Goal: Find specific page/section: Find specific page/section

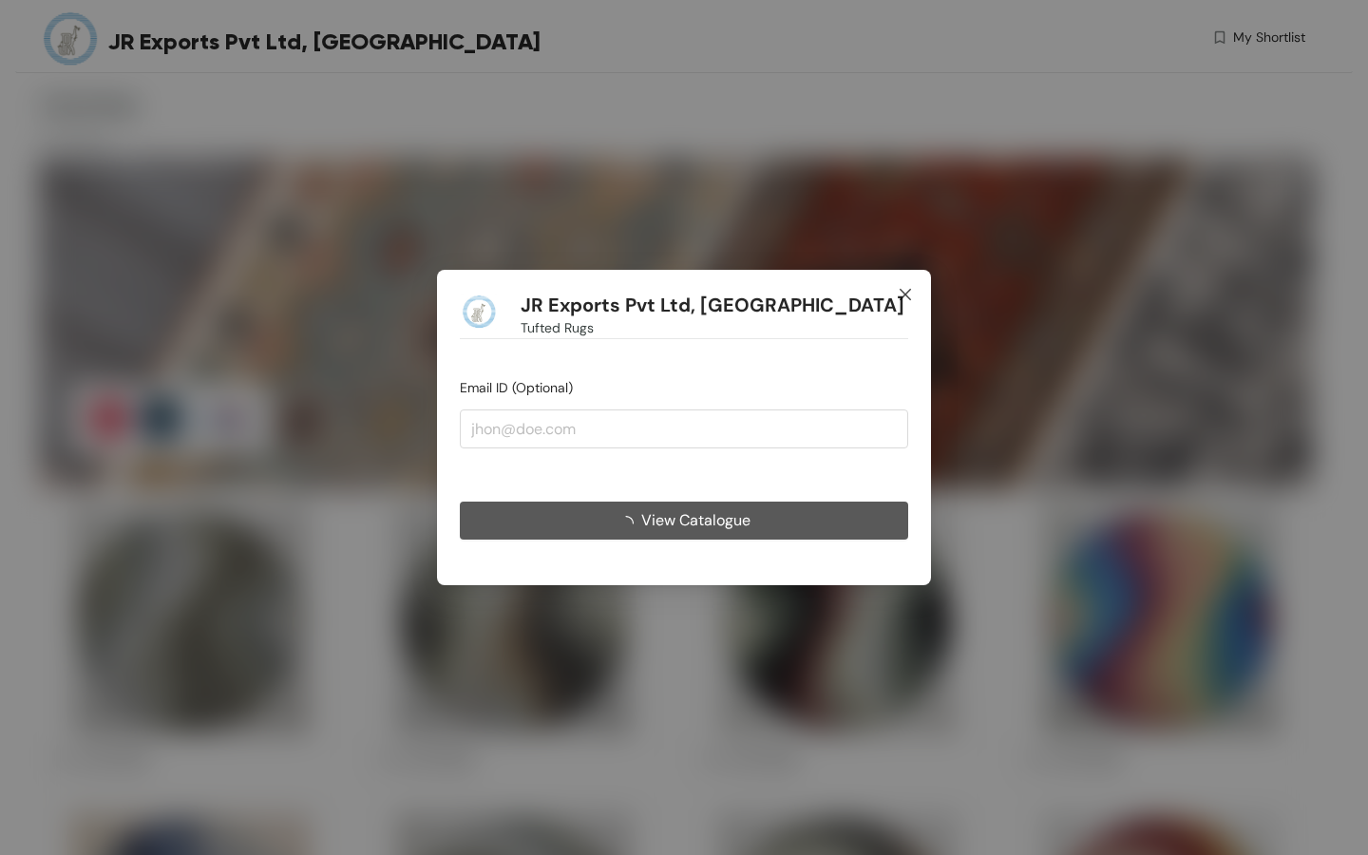
click at [903, 292] on icon "close" at bounding box center [905, 294] width 11 height 11
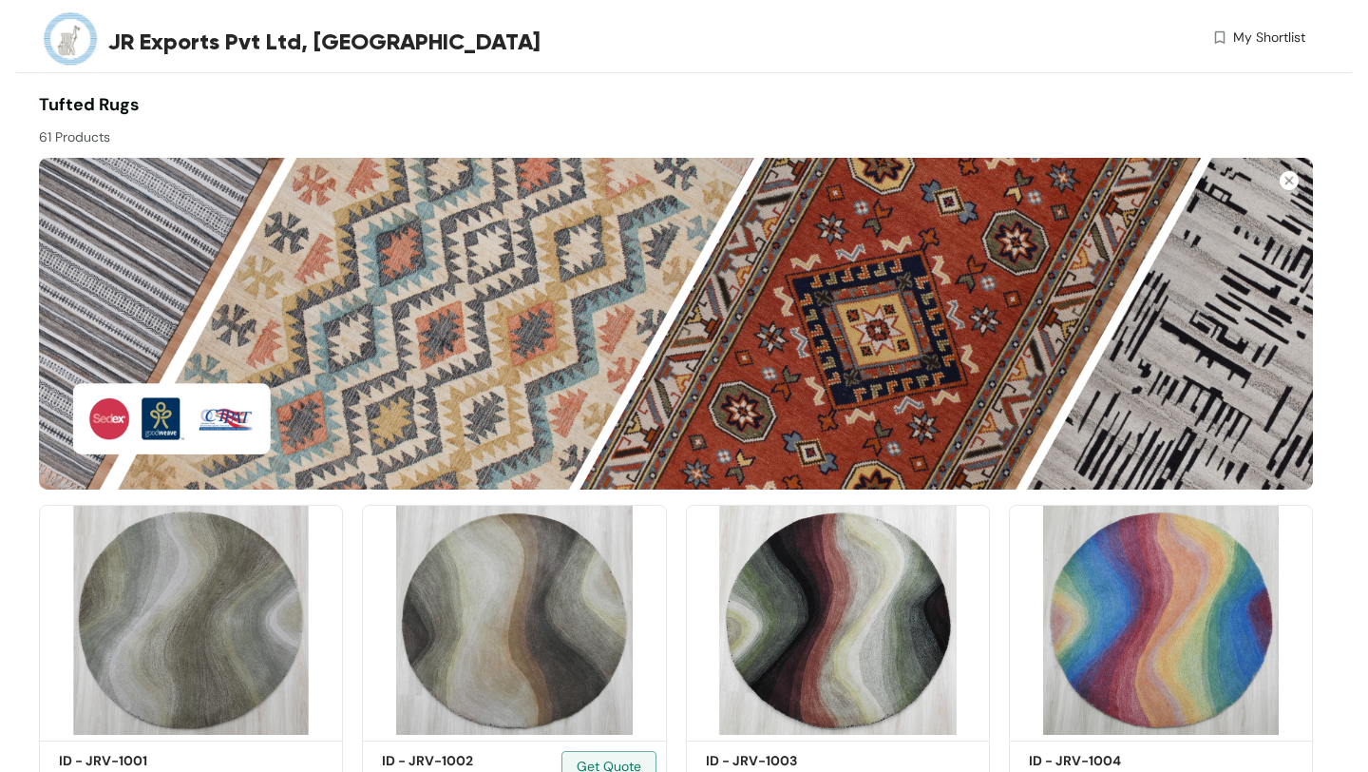
scroll to position [324, 0]
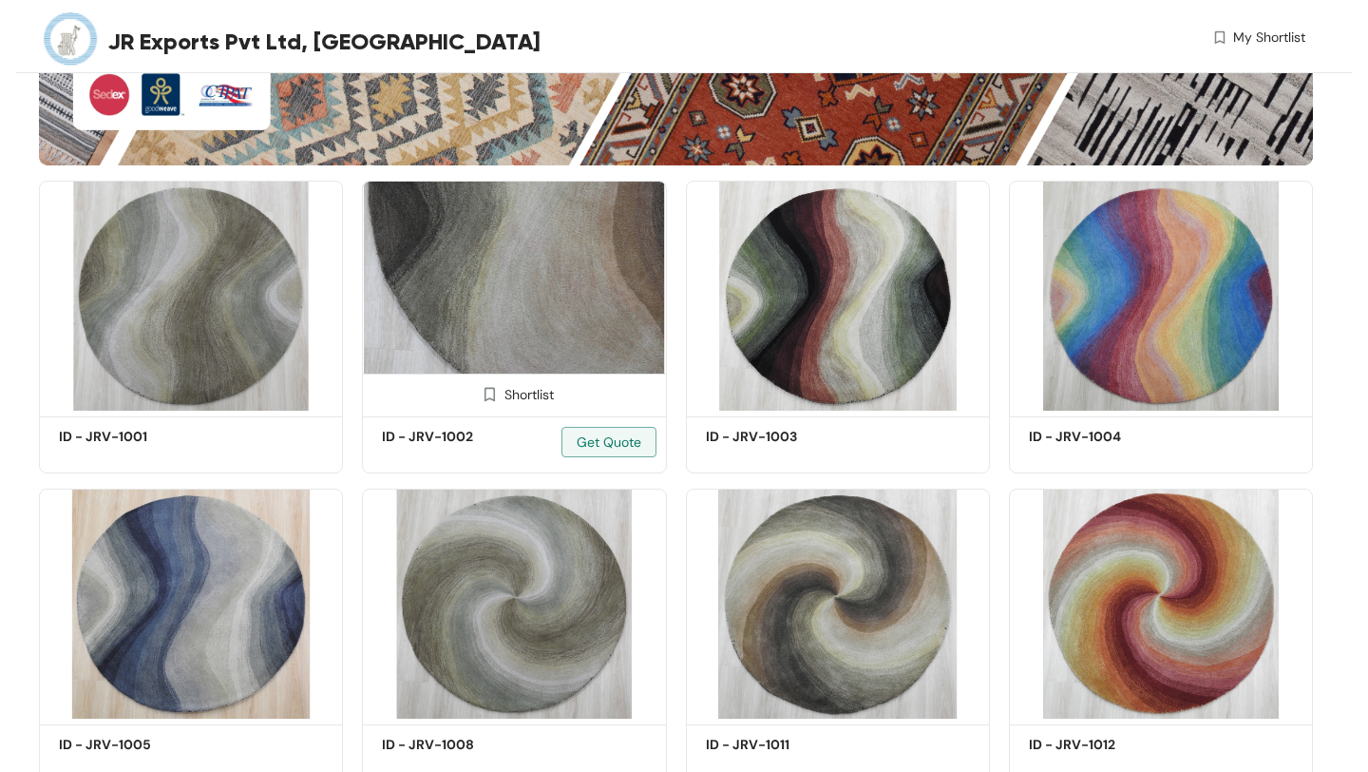
click at [431, 437] on h5 "ID - JRV-1002" at bounding box center [463, 437] width 162 height 20
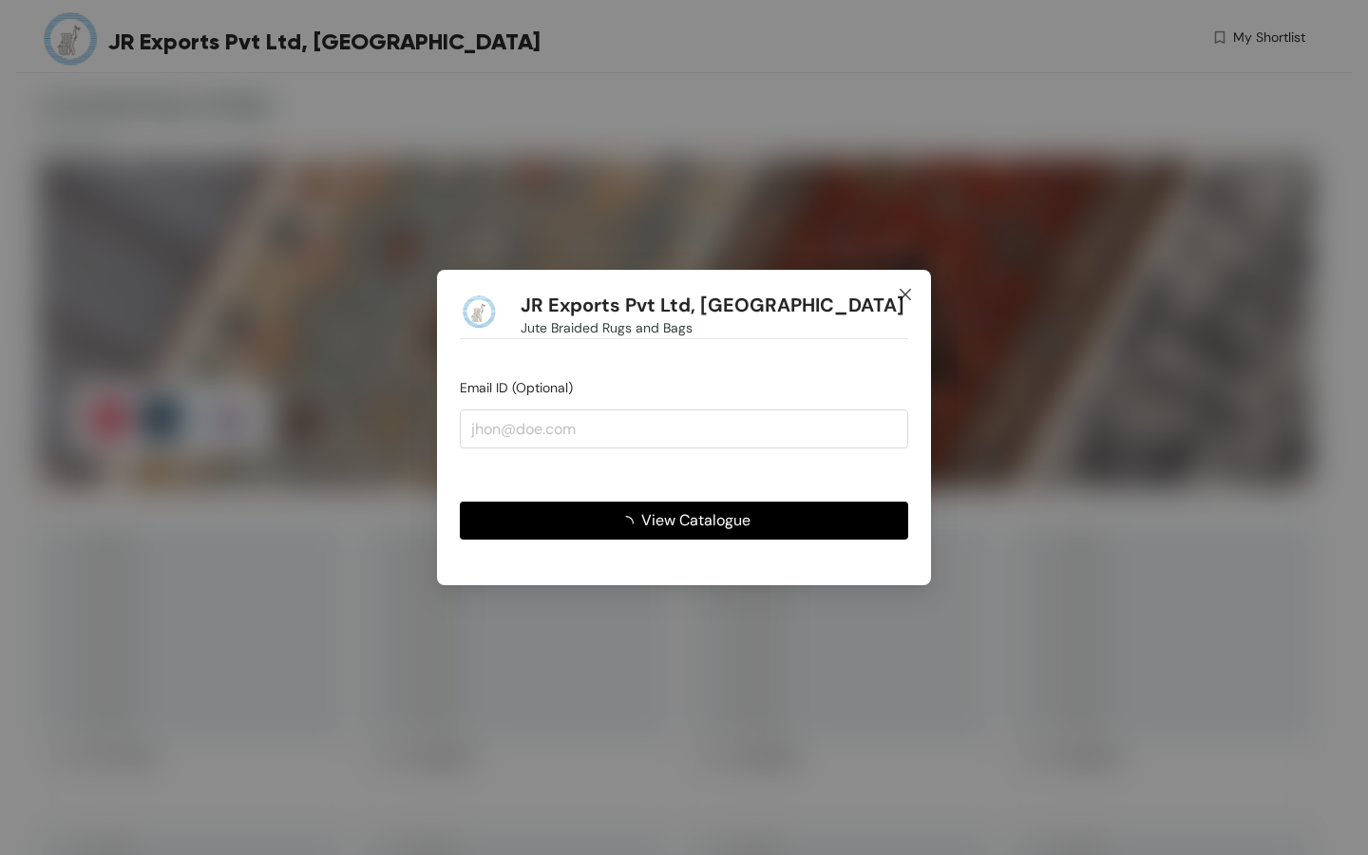
click at [902, 295] on icon "close" at bounding box center [905, 294] width 15 height 15
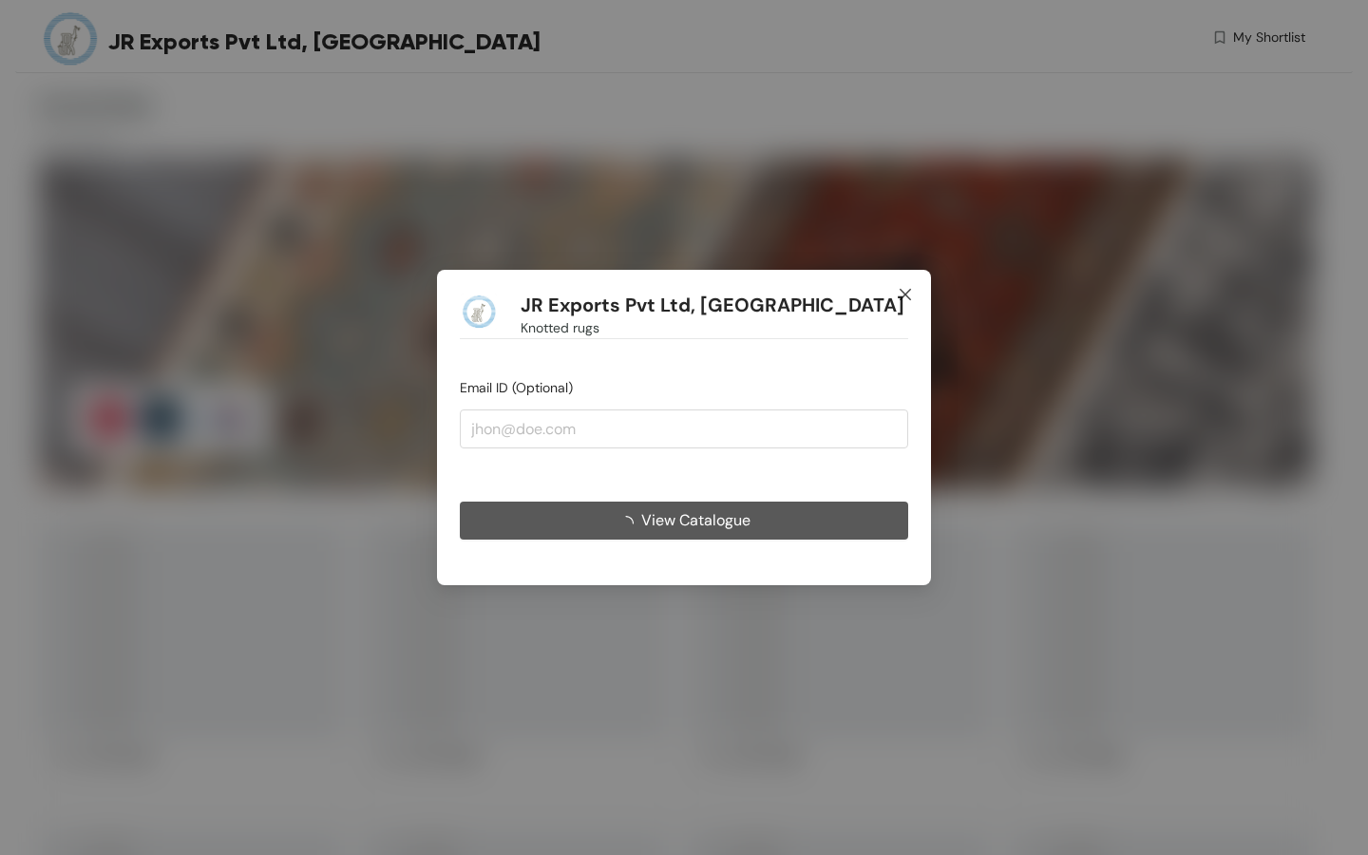
click at [913, 290] on span "Close" at bounding box center [905, 295] width 51 height 51
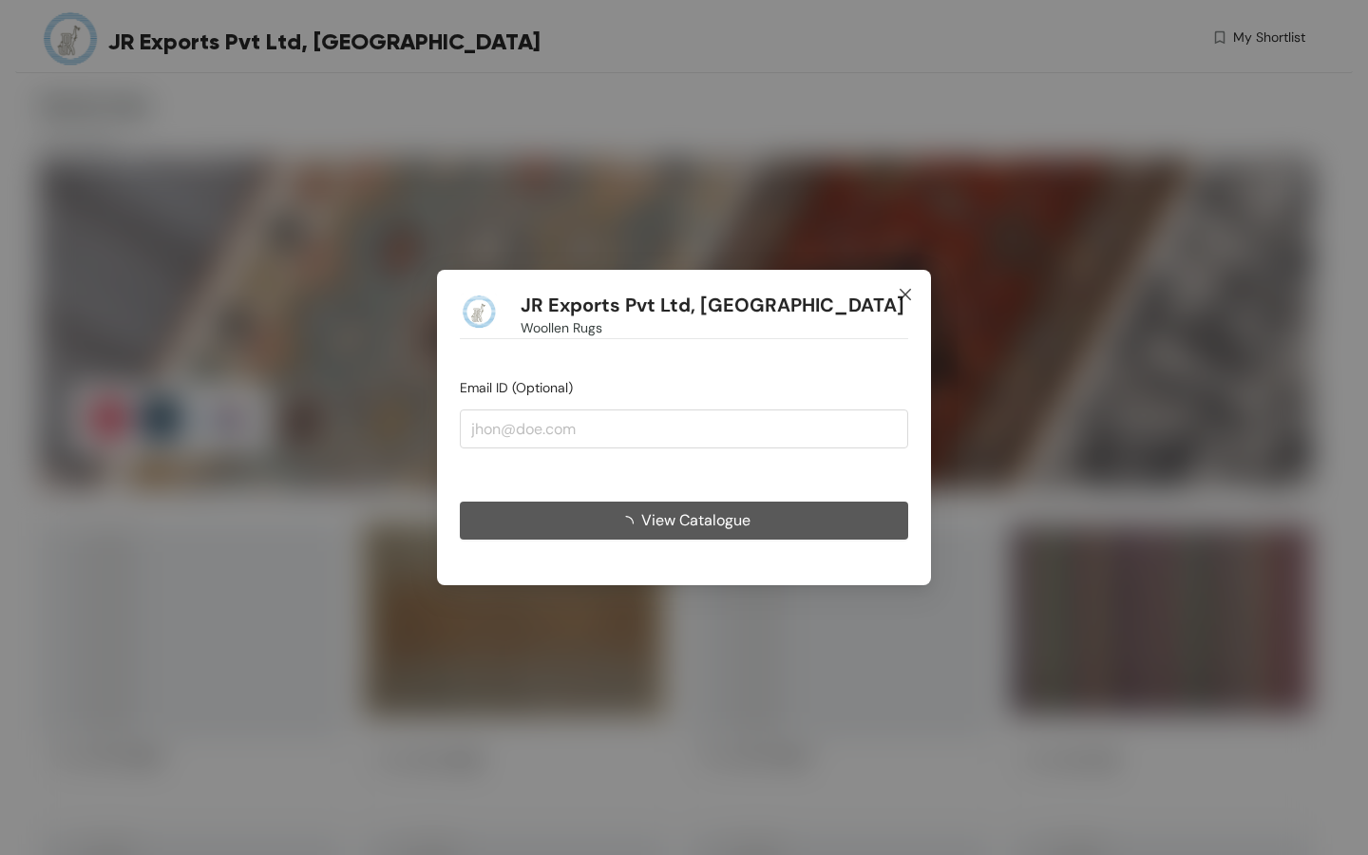
click at [905, 294] on icon "close" at bounding box center [905, 294] width 11 height 11
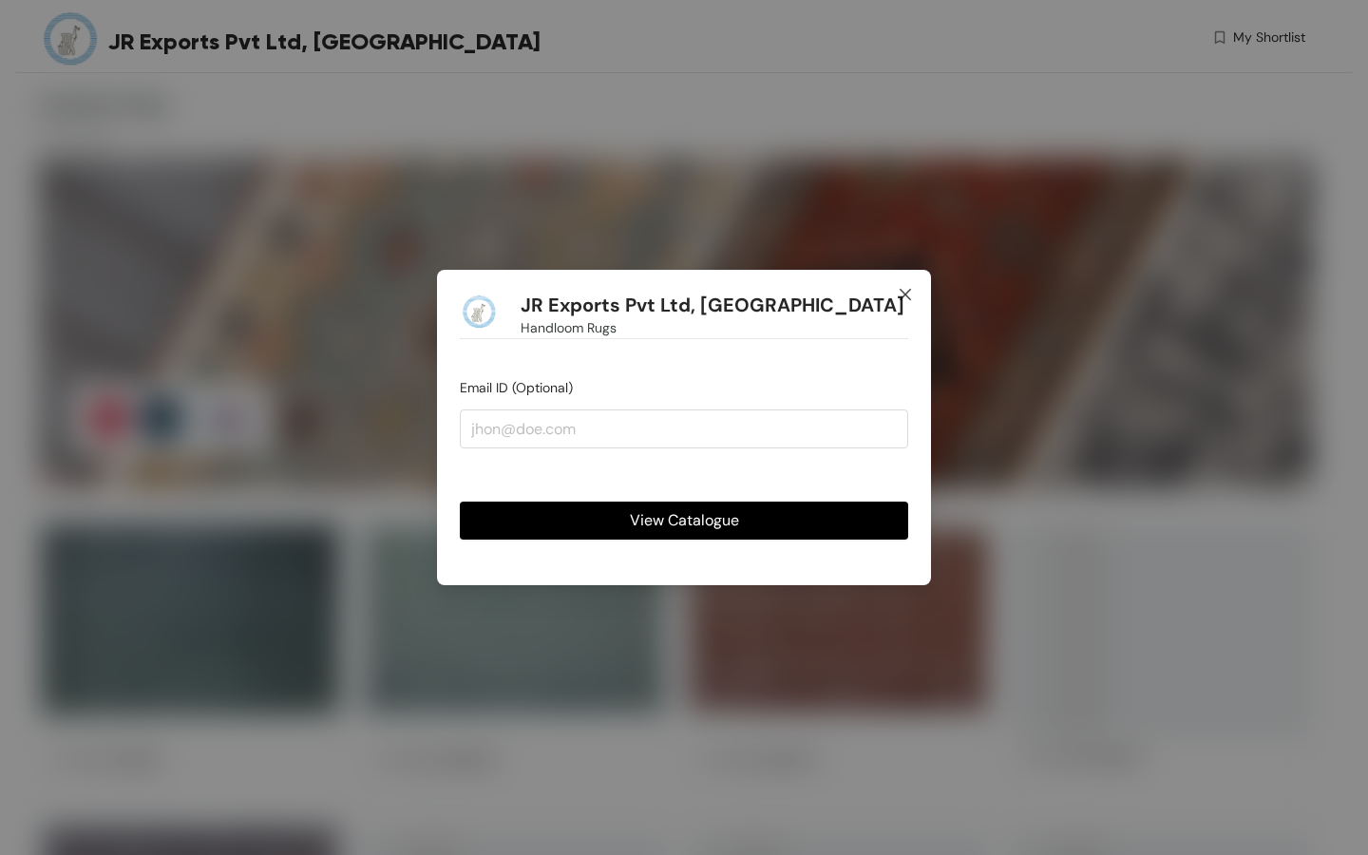
click at [905, 294] on icon "close" at bounding box center [905, 294] width 11 height 11
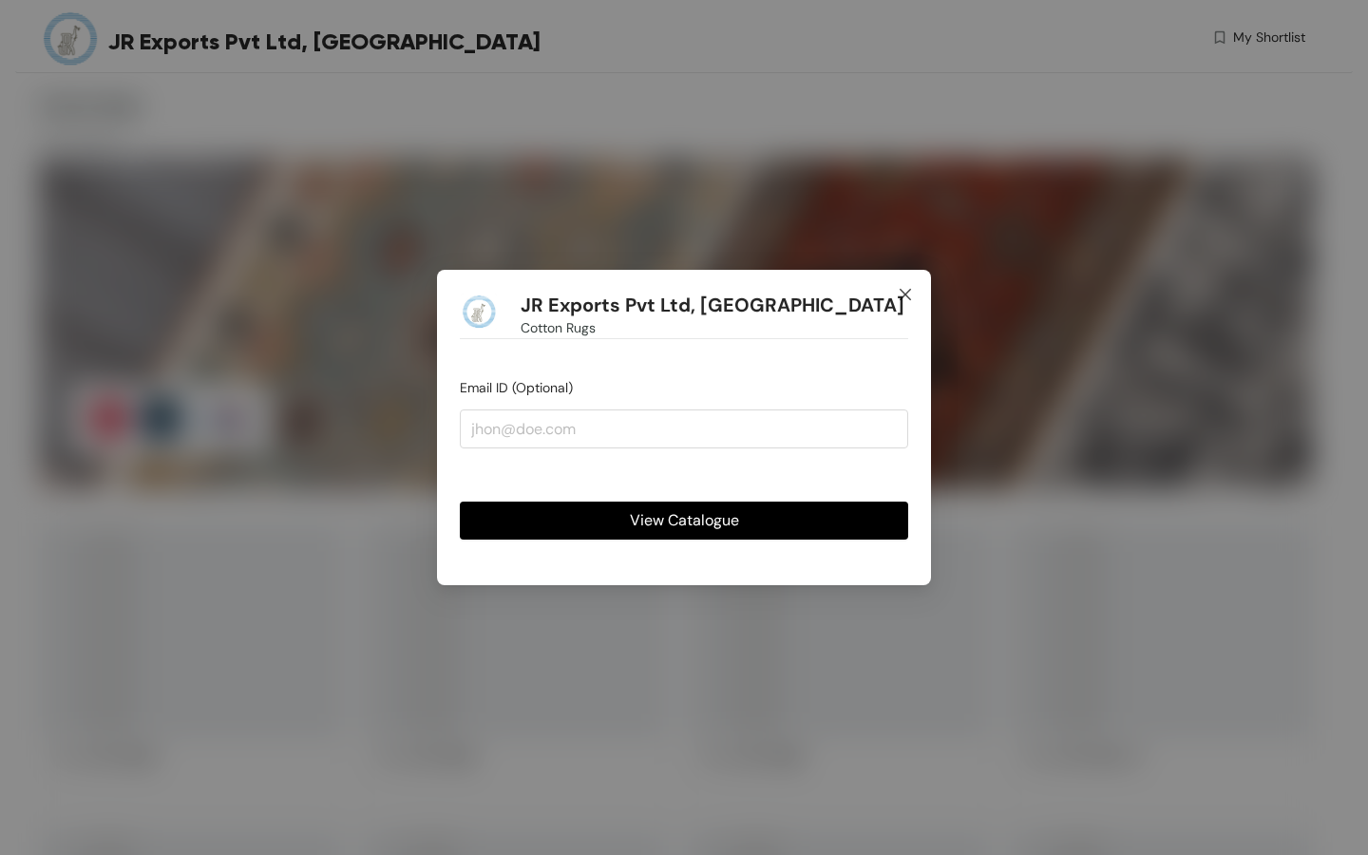
click at [911, 293] on icon "close" at bounding box center [905, 294] width 15 height 15
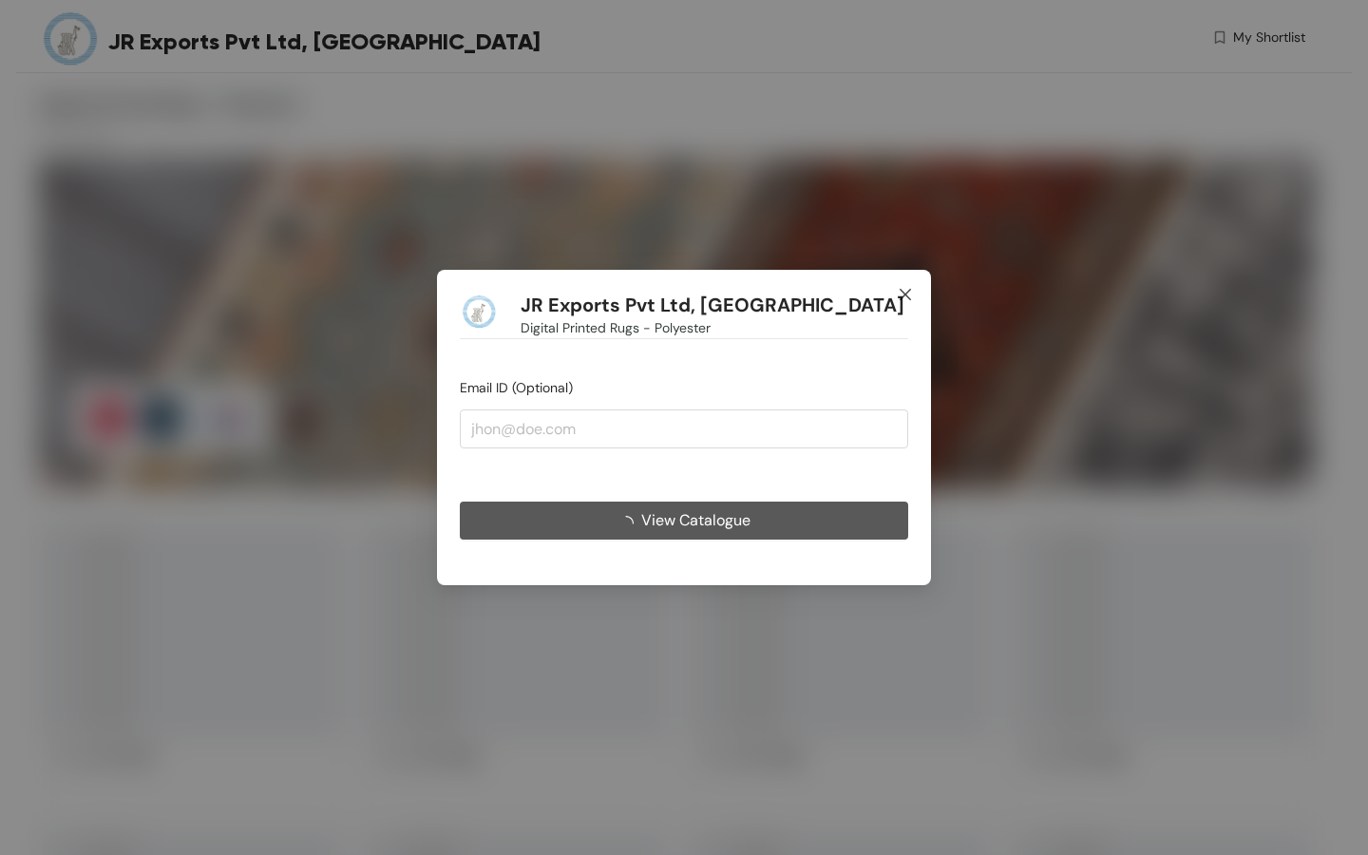
click at [913, 296] on span "Close" at bounding box center [905, 295] width 51 height 51
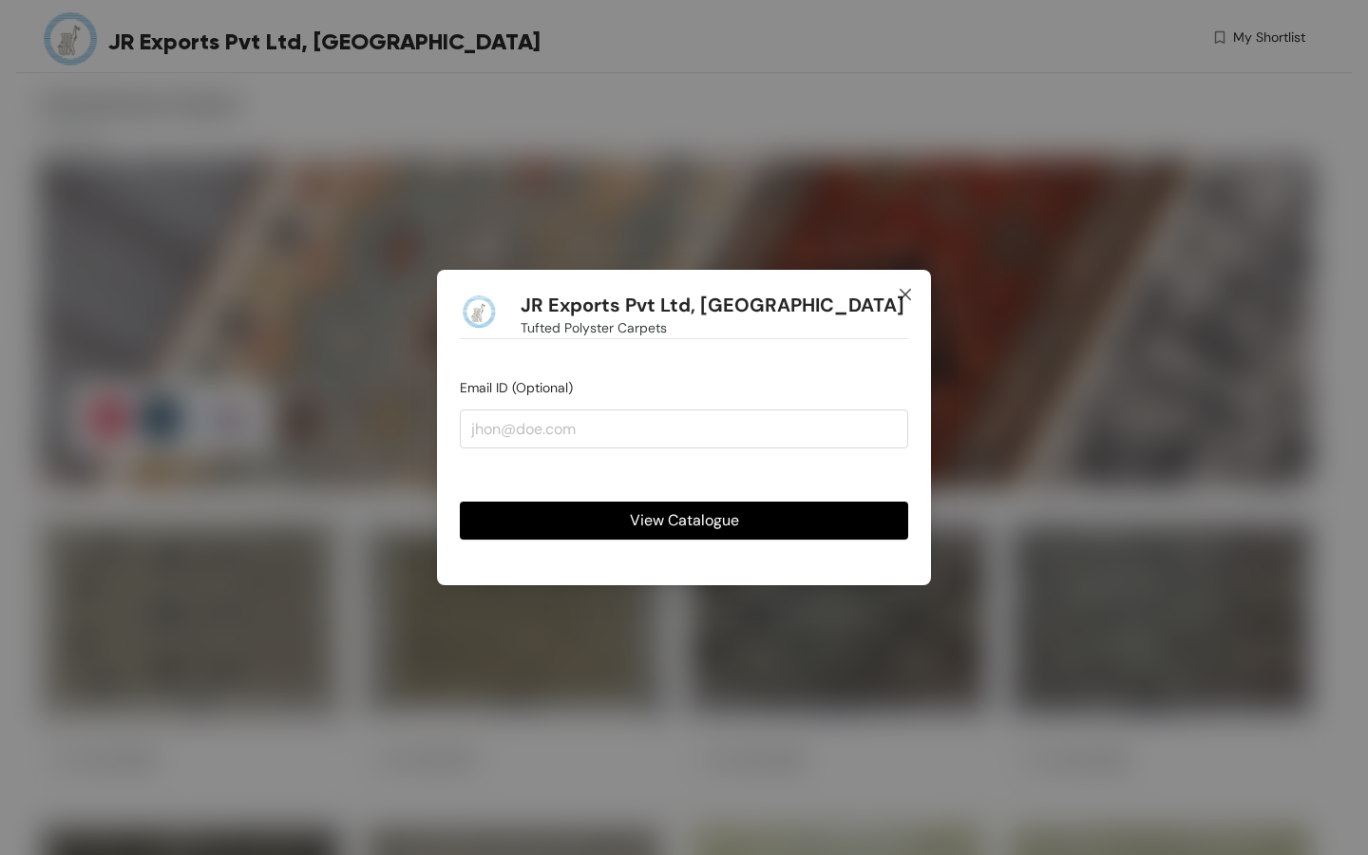
click at [909, 288] on icon "close" at bounding box center [905, 294] width 15 height 15
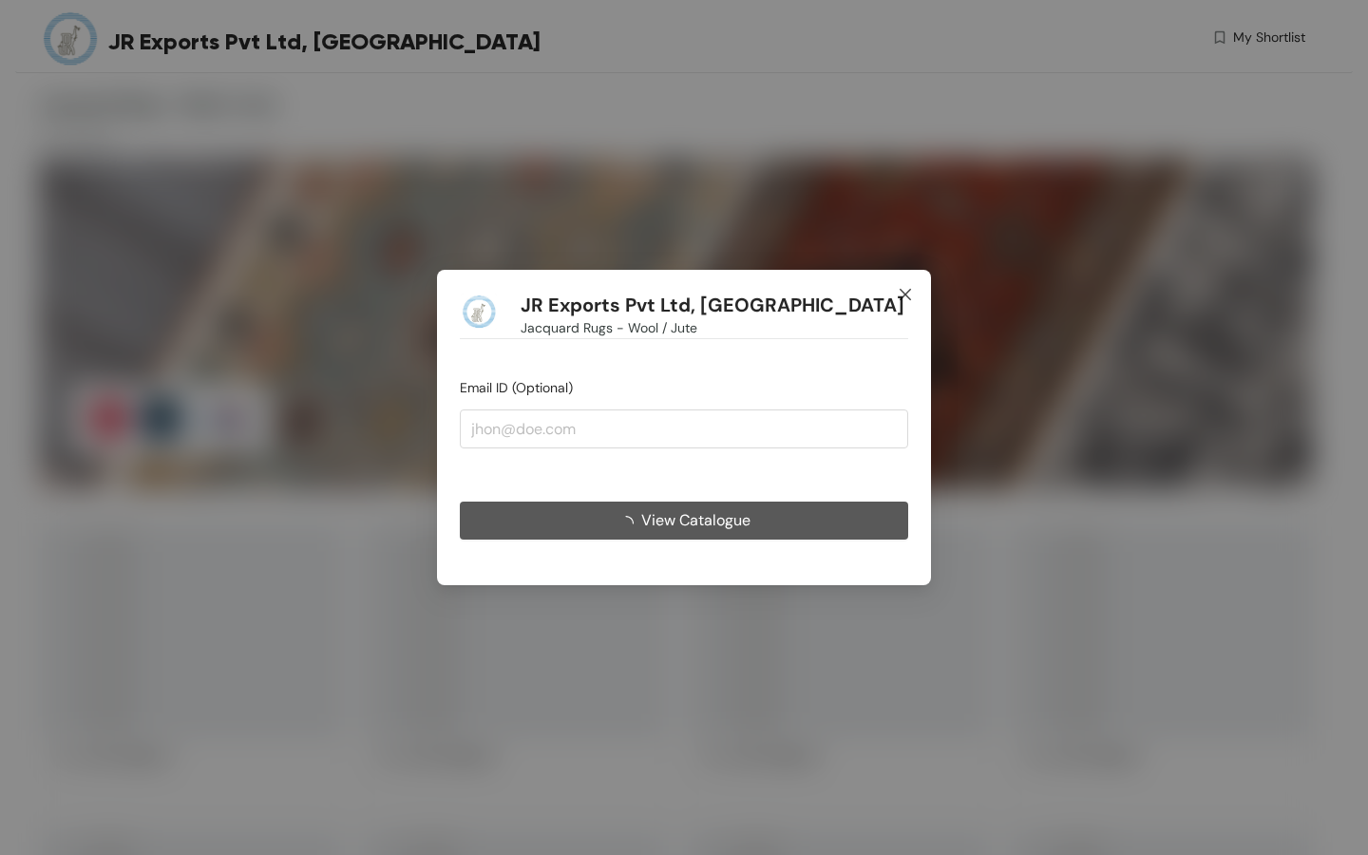
click at [908, 298] on icon "close" at bounding box center [905, 294] width 15 height 15
click at [907, 293] on icon "close" at bounding box center [905, 294] width 15 height 15
